Goal: Task Accomplishment & Management: Manage account settings

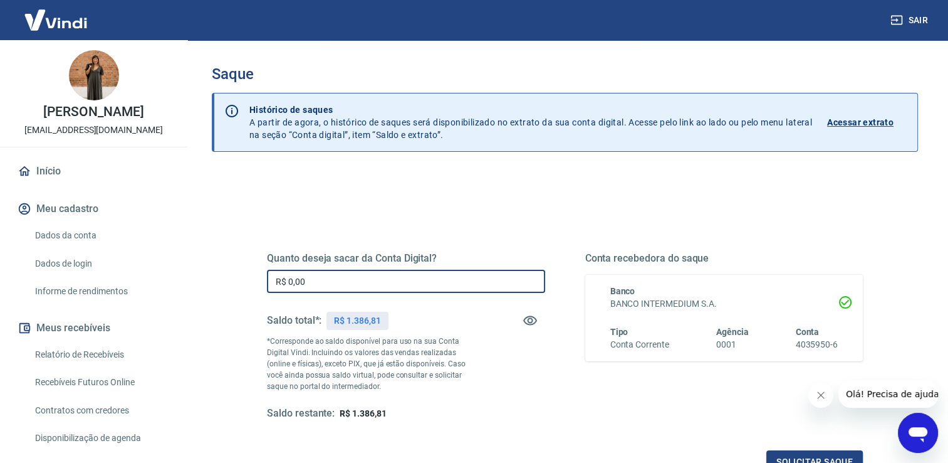
click at [329, 277] on input "R$ 0,00" at bounding box center [406, 281] width 278 height 23
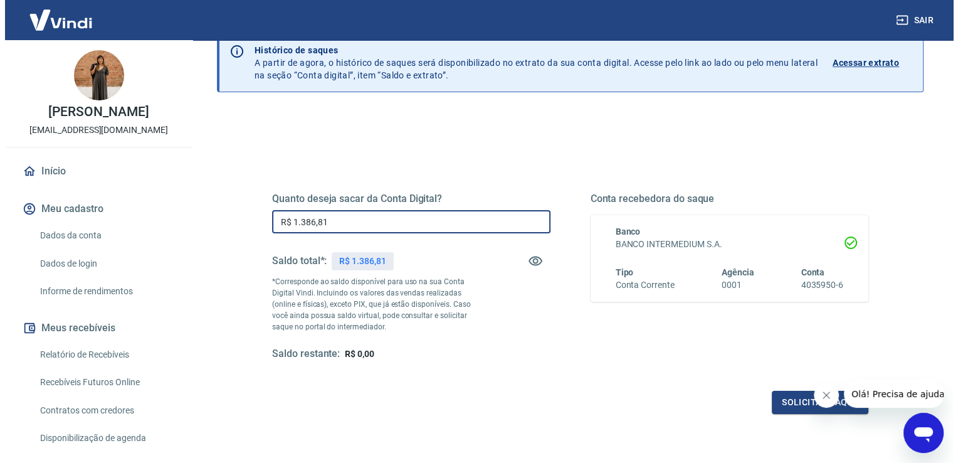
scroll to position [125, 0]
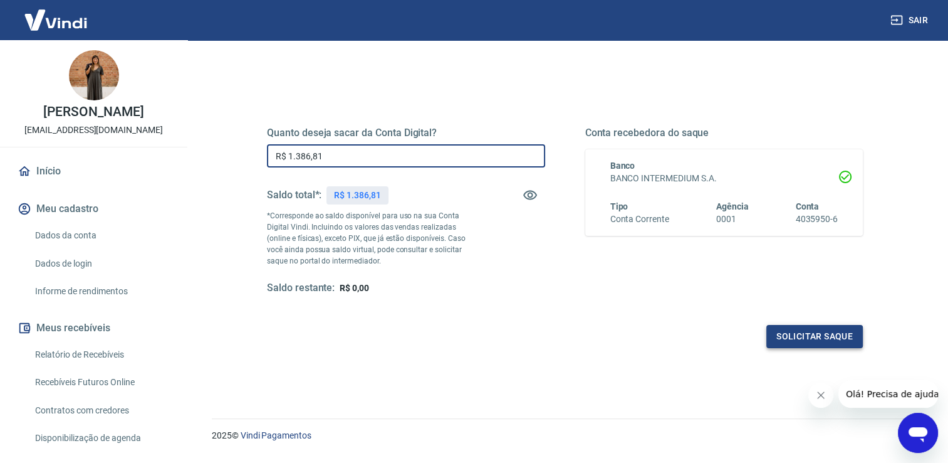
type input "R$ 1.386,81"
click at [817, 332] on button "Solicitar saque" at bounding box center [815, 336] width 97 height 23
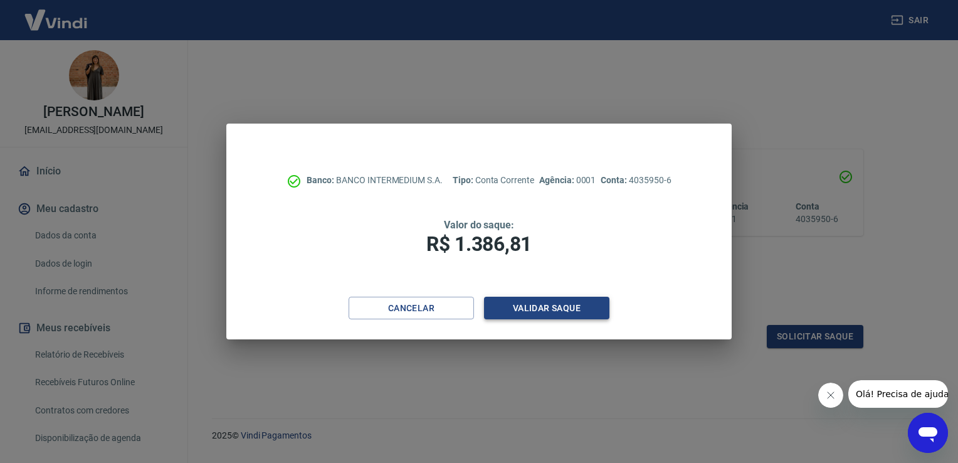
click at [576, 305] on button "Validar saque" at bounding box center [546, 308] width 125 height 23
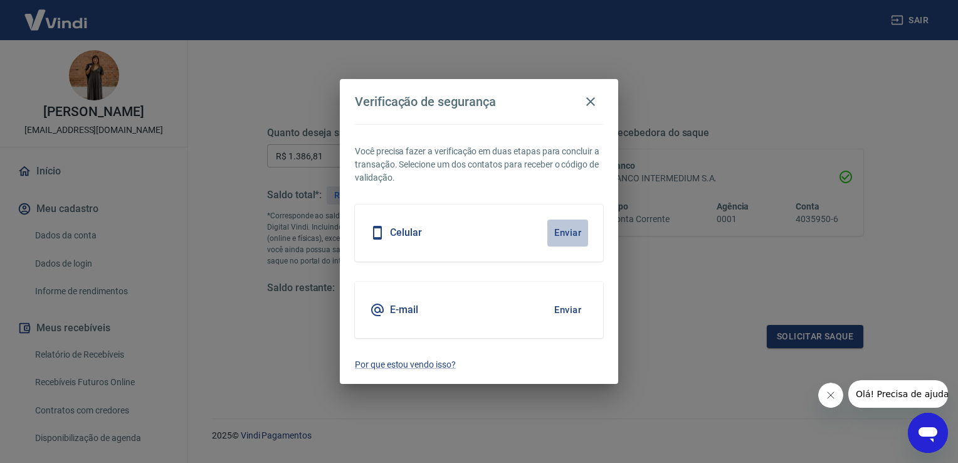
click at [583, 228] on button "Enviar" at bounding box center [567, 232] width 41 height 26
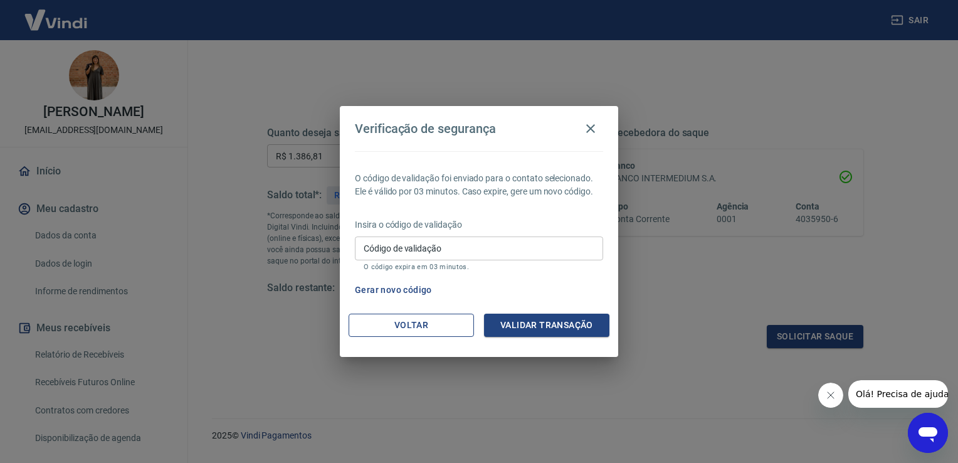
click at [380, 331] on button "Voltar" at bounding box center [411, 324] width 125 height 23
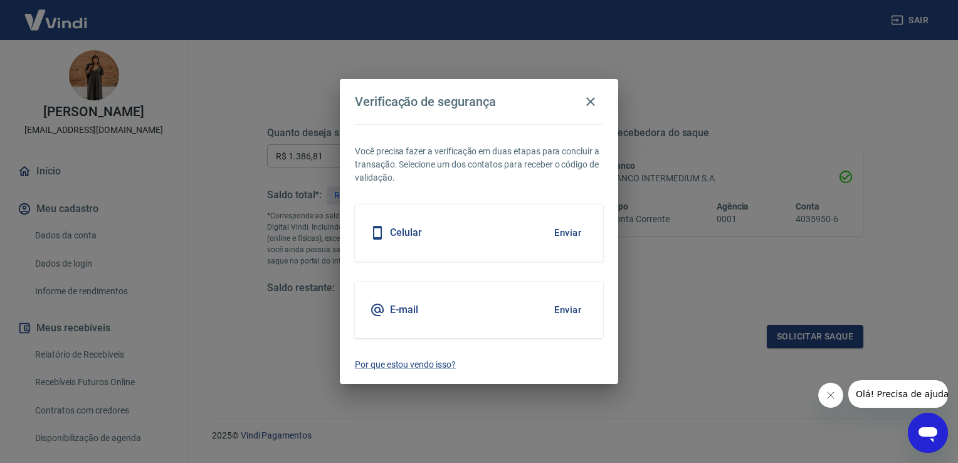
click at [569, 306] on button "Enviar" at bounding box center [567, 310] width 41 height 26
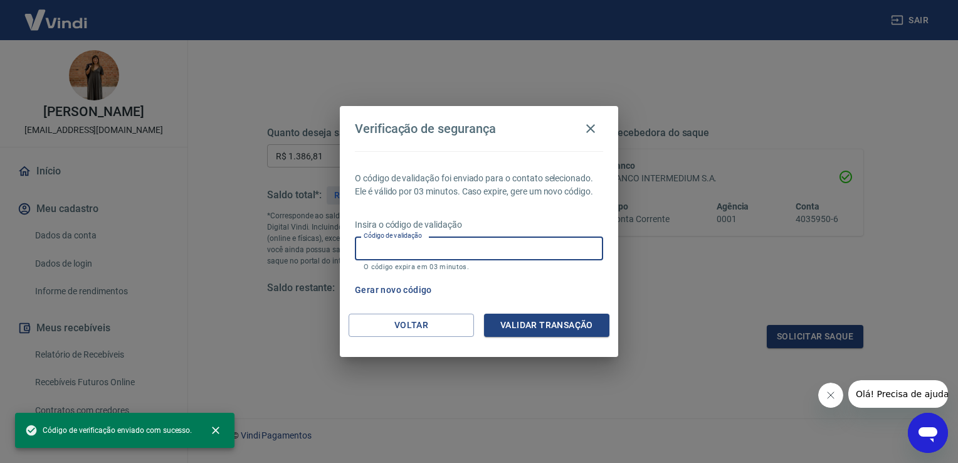
click at [542, 247] on input "Código de validação" at bounding box center [479, 247] width 248 height 23
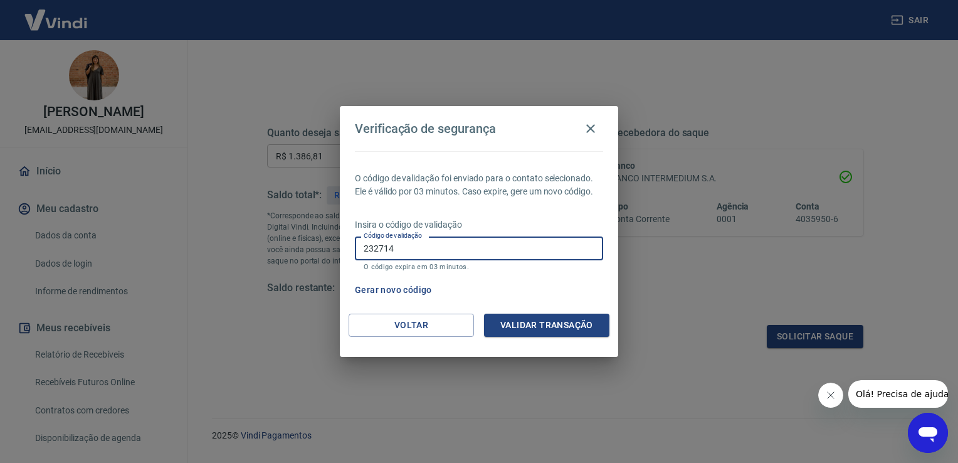
type input "232714"
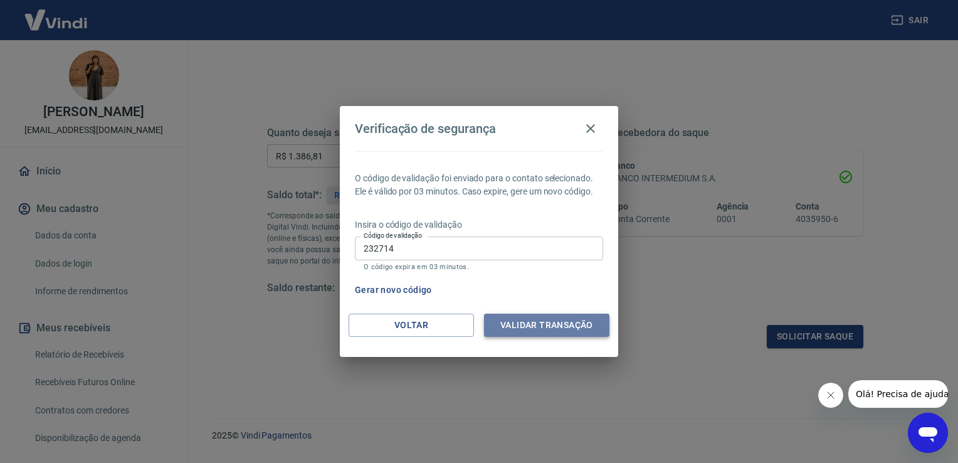
click at [537, 318] on button "Validar transação" at bounding box center [546, 324] width 125 height 23
